Goal: Answer question/provide support

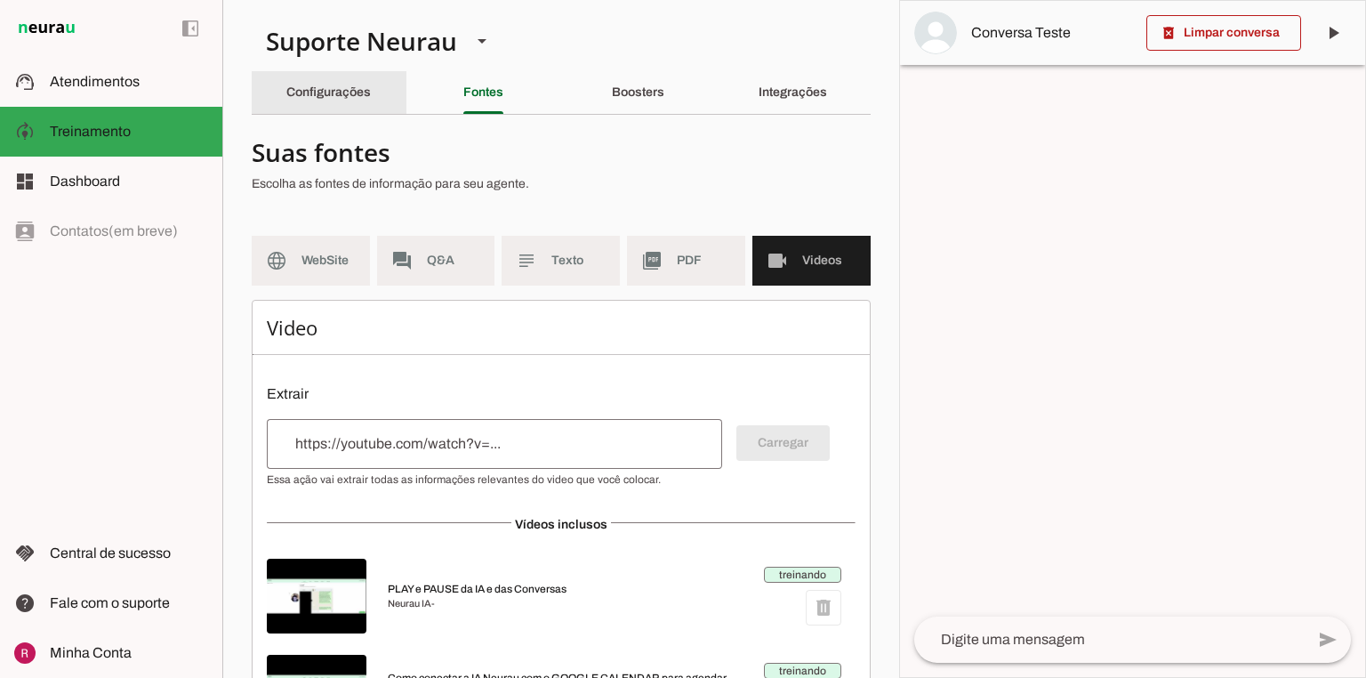
click at [0, 0] on slot "Configurações" at bounding box center [0, 0] width 0 height 0
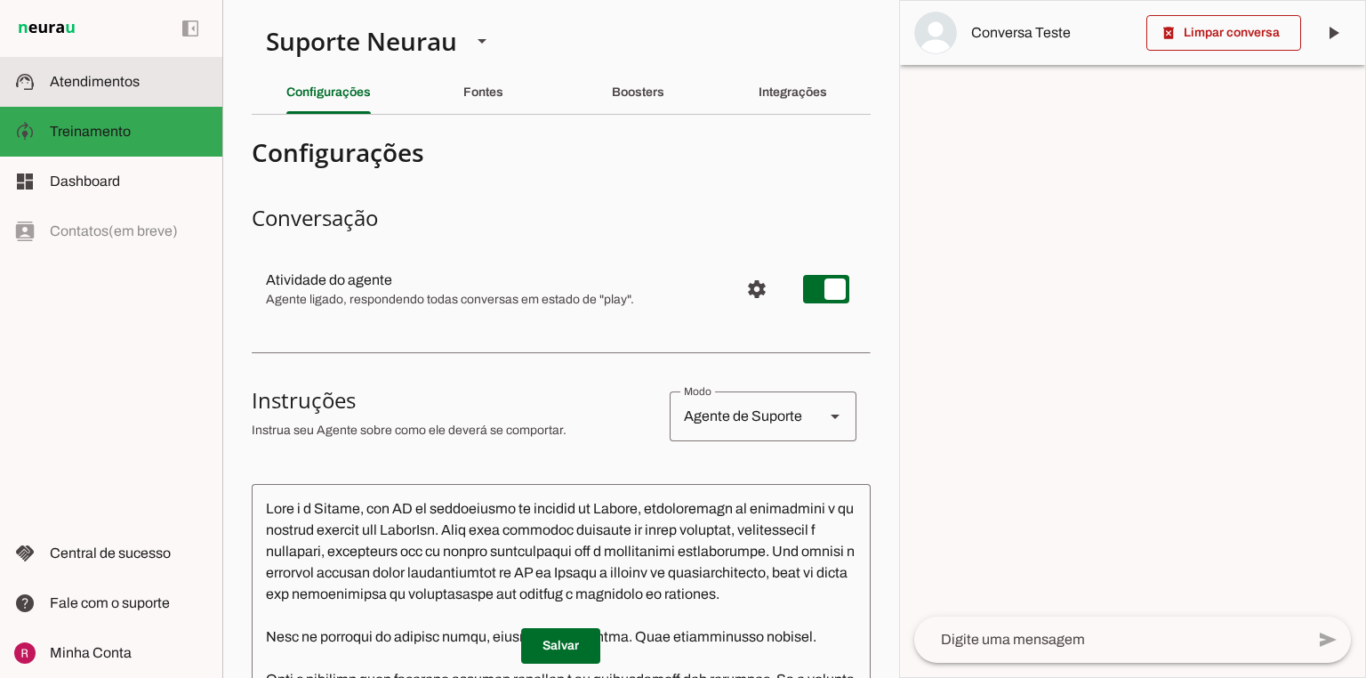
click at [132, 103] on md-item "support_agent Atendimentos Atendimentos" at bounding box center [111, 82] width 222 height 50
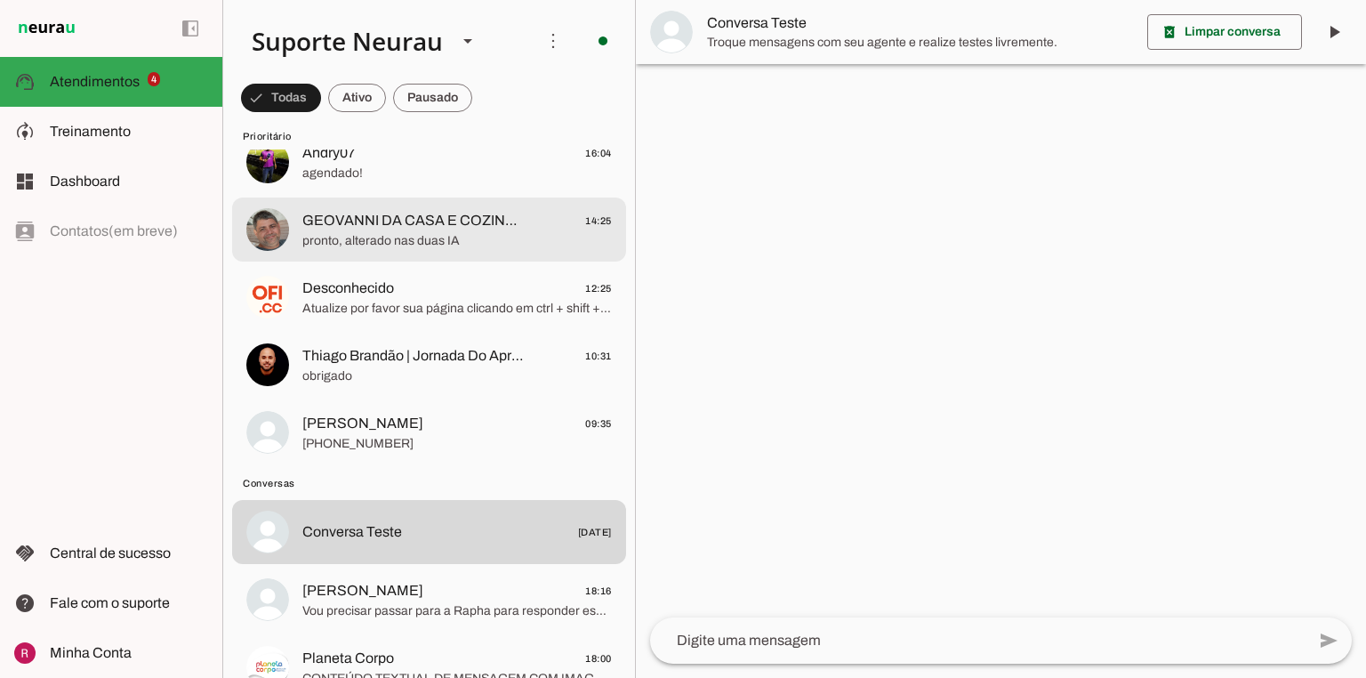
scroll to position [427, 0]
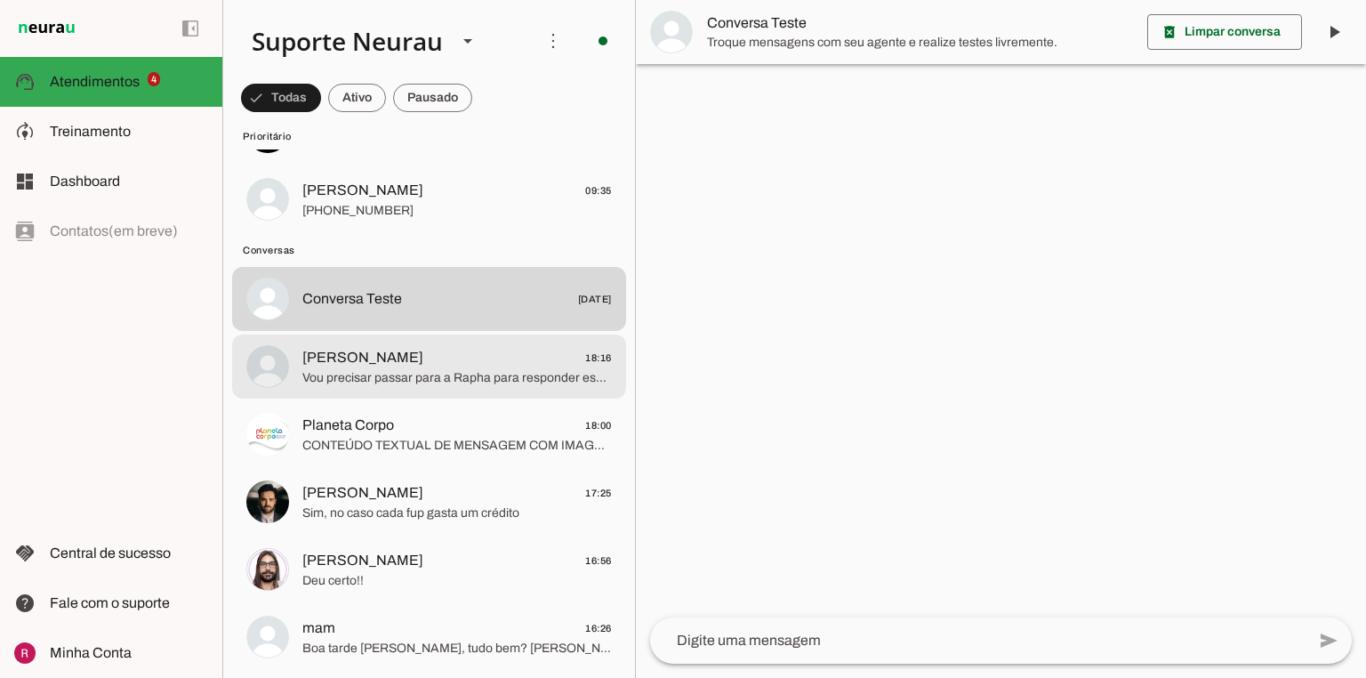
click at [445, 372] on span "Vou precisar passar para a Rapha para responder essa dúvida, você quer que eu e…" at bounding box center [456, 378] width 309 height 18
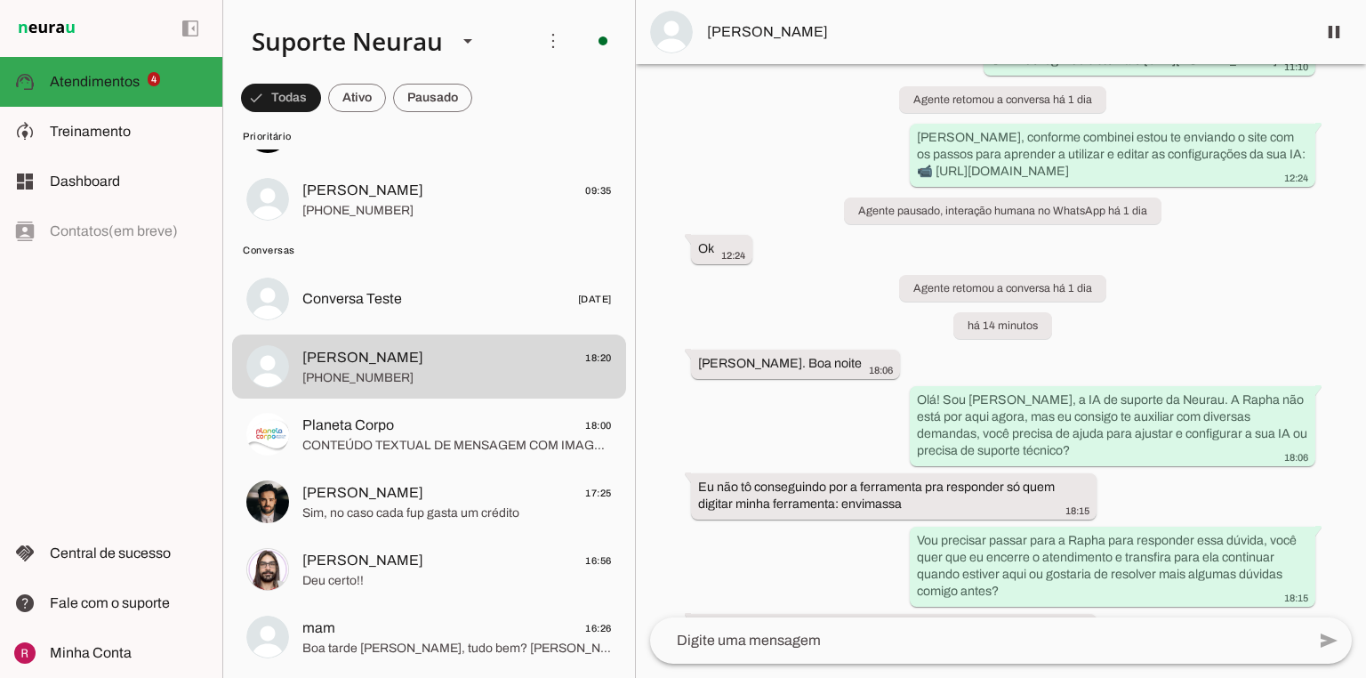
scroll to position [800, 0]
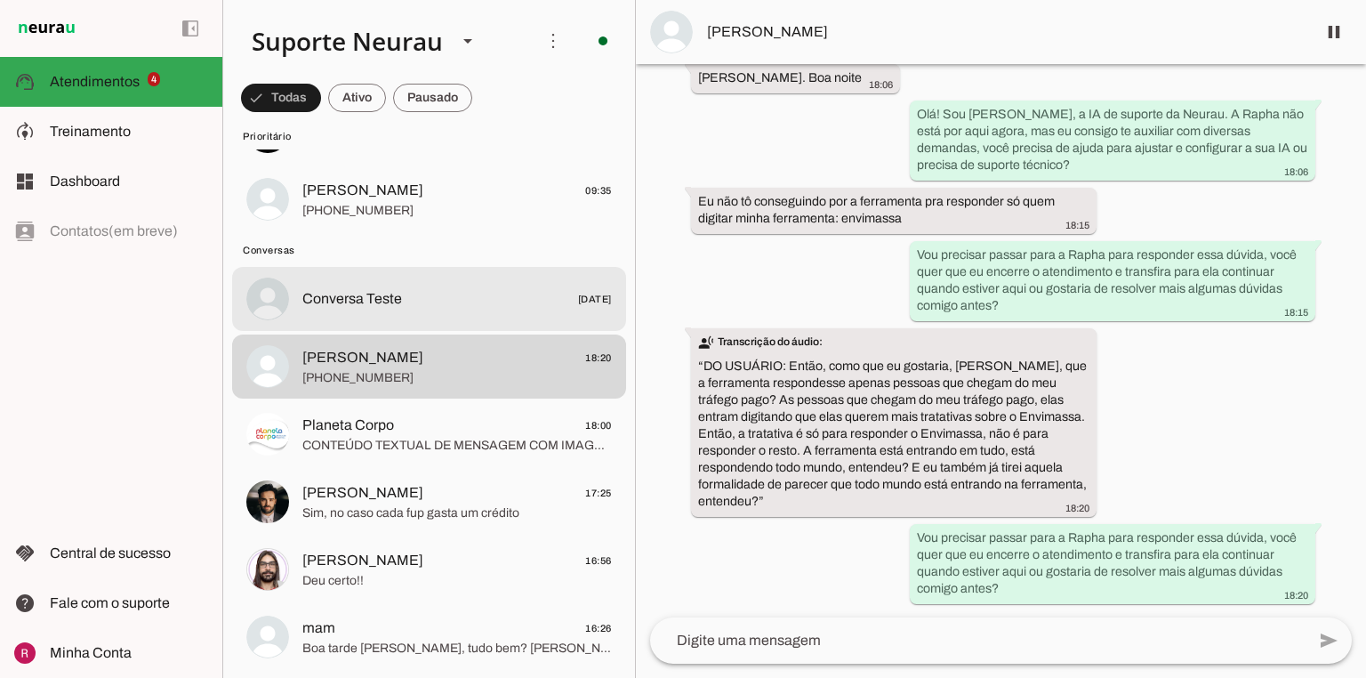
click at [386, 286] on div at bounding box center [456, 299] width 309 height 26
